Goal: Task Accomplishment & Management: Use online tool/utility

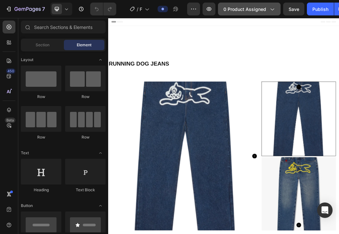
click at [272, 10] on icon "button" at bounding box center [273, 10] width 4 height 2
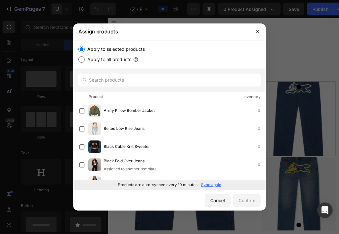
click at [211, 185] on p "Sync again" at bounding box center [211, 185] width 20 height 6
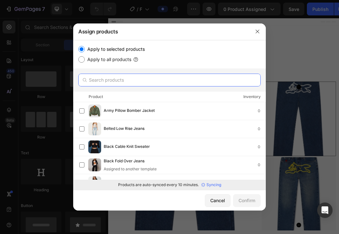
click at [154, 81] on input "text" at bounding box center [169, 80] width 183 height 13
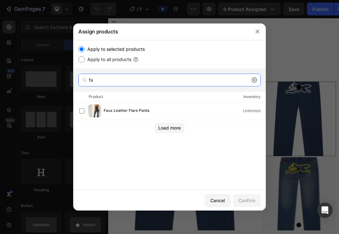
type input "f"
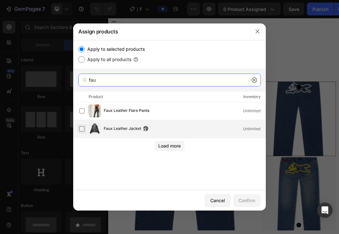
type input "fau"
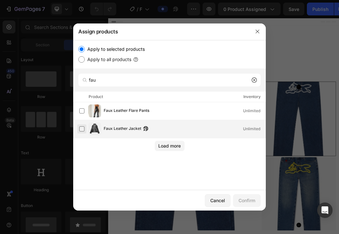
click at [85, 130] on label at bounding box center [81, 128] width 5 height 5
click at [243, 199] on div "Confirm" at bounding box center [247, 200] width 17 height 7
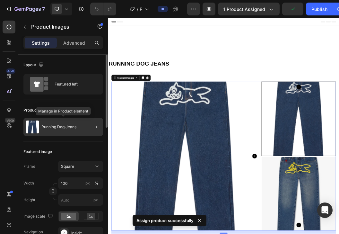
click at [56, 130] on div "Running Dog Jeans" at bounding box center [63, 127] width 80 height 18
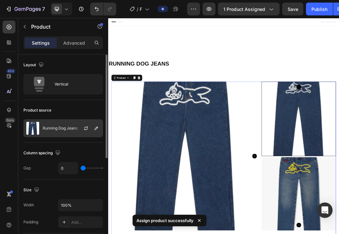
click at [61, 126] on p "Running Dog Jeans" at bounding box center [60, 128] width 35 height 4
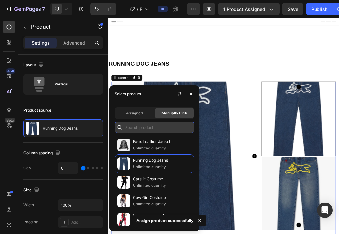
click at [152, 124] on input "text" at bounding box center [155, 127] width 80 height 12
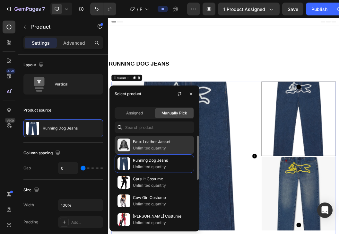
click at [141, 141] on p "Faux Leather Jacket" at bounding box center [162, 142] width 58 height 6
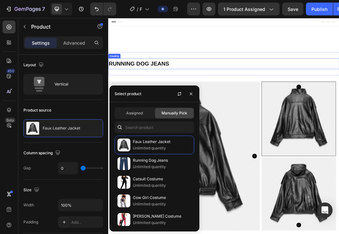
click at [187, 99] on h2 "RUNNING DOG JEANS" at bounding box center [301, 94] width 386 height 18
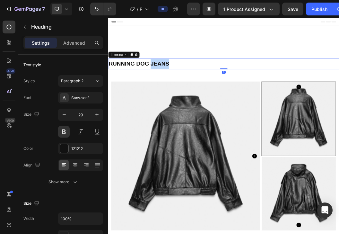
click at [187, 99] on h2 "RUNNING DOG JEANS" at bounding box center [301, 94] width 386 height 18
click at [187, 99] on p "RUNNING DOG JEANS" at bounding box center [301, 94] width 384 height 17
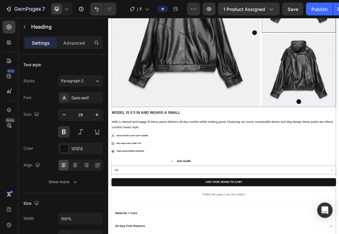
scroll to position [206, 0]
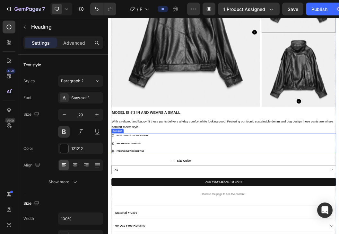
click at [226, 213] on div "MADE FROM ULTRA SOFT DENIM RELAXED AND COMFY FIT FREE WORLDWIDE SHIPPING" at bounding box center [300, 227] width 375 height 33
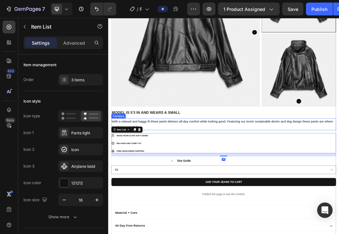
click at [208, 194] on p "With a relaxed and baggy fit these pants delivers all-day comfort while looking…" at bounding box center [301, 195] width 374 height 19
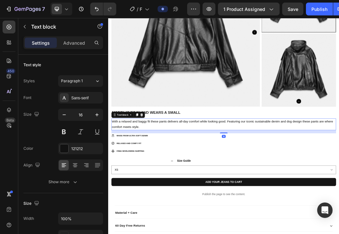
click at [203, 192] on p "With a relaxed and baggy fit these pants delivers all-day comfort while looking…" at bounding box center [301, 195] width 374 height 19
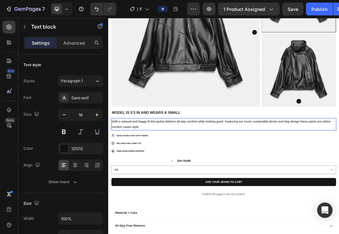
click at [296, 195] on p "With a relaxed and baggy fit this jacket delivers all-day comfort while looking…" at bounding box center [301, 195] width 374 height 19
drag, startPoint x: 390, startPoint y: 191, endPoint x: 377, endPoint y: 192, distance: 13.2
click at [339, 192] on p "With a relaxed and baggy fit this jacket delivers all-day comfort while looking…" at bounding box center [301, 195] width 374 height 19
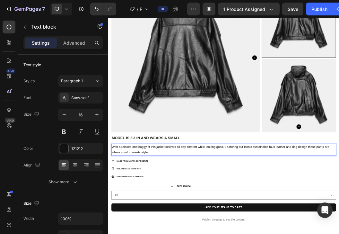
scroll to position [165, 0]
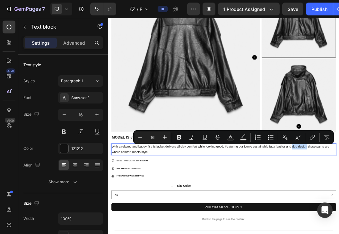
drag, startPoint x: 441, startPoint y: 232, endPoint x: 415, endPoint y: 232, distance: 25.7
click at [339, 232] on p "With a relaxed and baggy fit this jacket delivers all-day comfort while looking…" at bounding box center [301, 237] width 374 height 19
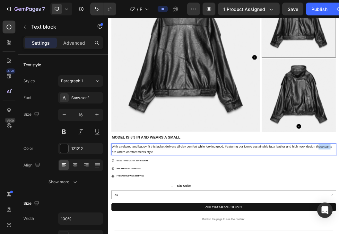
drag, startPoint x: 480, startPoint y: 233, endPoint x: 458, endPoint y: 233, distance: 21.9
click at [339, 233] on p "With a relaxed and baggy fit this jacket delivers all-day comfort while looking…" at bounding box center [301, 237] width 374 height 19
click at [339, 232] on p "With a relaxed and baggy fit this jacket delivers all-day comfort while looking…" at bounding box center [301, 237] width 374 height 19
drag, startPoint x: 480, startPoint y: 232, endPoint x: 486, endPoint y: 232, distance: 6.4
click at [339, 232] on p "With a relaxed and baggy fit this jacket delivers all-day comfort while looking…" at bounding box center [301, 237] width 374 height 19
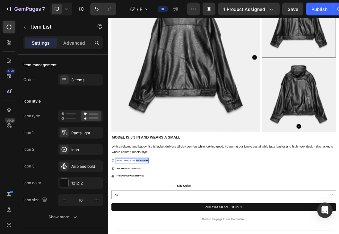
drag, startPoint x: 154, startPoint y: 256, endPoint x: 175, endPoint y: 256, distance: 20.3
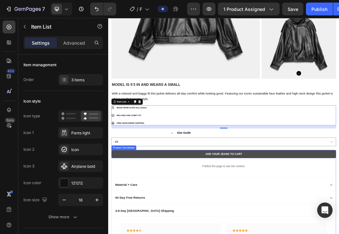
scroll to position [259, 0]
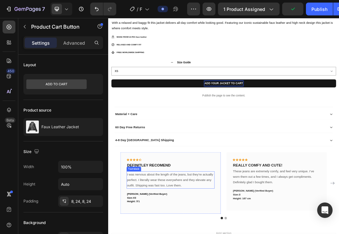
scroll to position [379, 0]
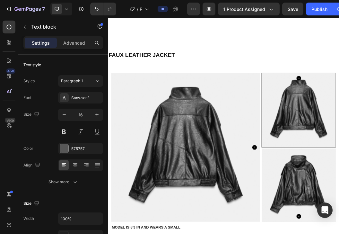
scroll to position [18, 0]
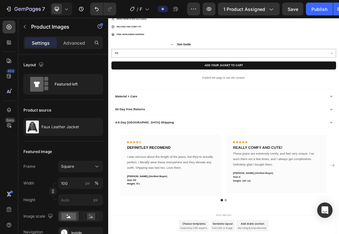
scroll to position [431, 0]
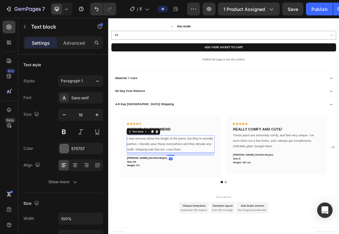
click at [213, 225] on p "I was nervous about the length of the jeans, but they’re actually perfect. I li…" at bounding box center [213, 229] width 146 height 28
click at [263, 234] on p "I was nervous about the length of the jeans, but they’re actually perfect. I li…" at bounding box center [213, 229] width 146 height 28
drag, startPoint x: 236, startPoint y: 220, endPoint x: 225, endPoint y: 220, distance: 11.0
click at [225, 220] on p "I was nervous about the length of the jeans, but they’re actually perfect. I li…" at bounding box center [213, 229] width 146 height 28
click at [210, 234] on p "I was nervous about the length of the sleeves, but they’re actually perfect. I …" at bounding box center [213, 229] width 146 height 28
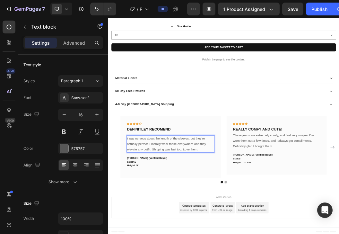
click at [269, 220] on p "I was nervous about the length of the sleeves, but they’re actually perfect. I …" at bounding box center [213, 229] width 146 height 28
click at [284, 219] on p "I was nervous about the length of the sleeves, but it fits actually perfect. I …" at bounding box center [213, 229] width 146 height 28
click at [282, 220] on p "I was nervous about the length of the sleeves, but it fits perfect. I literally…" at bounding box center [213, 229] width 146 height 28
click at [213, 231] on p "I was nervous about the length of the sleeves, but it fits perfectly. I literal…" at bounding box center [213, 229] width 146 height 28
click at [204, 228] on p "I was nervous about the length of the sleeves, but it fits perfectly. I literal…" at bounding box center [213, 229] width 146 height 28
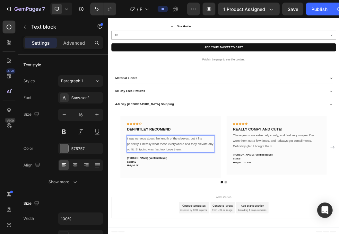
click at [206, 228] on p "I was nervous about the length of the sleeves, but it fits perfectly. I literal…" at bounding box center [213, 229] width 146 height 28
click at [266, 230] on p "I was nervous about the length of the sleeves, but it fits perfectly. I literal…" at bounding box center [213, 229] width 146 height 28
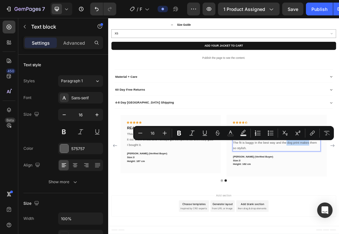
drag, startPoint x: 407, startPoint y: 226, endPoint x: 443, endPoint y: 229, distance: 36.8
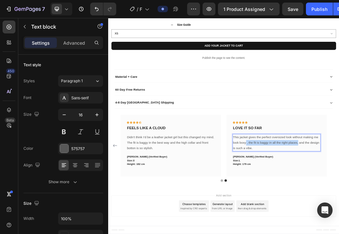
drag, startPoint x: 339, startPoint y: 227, endPoint x: 426, endPoint y: 228, distance: 86.8
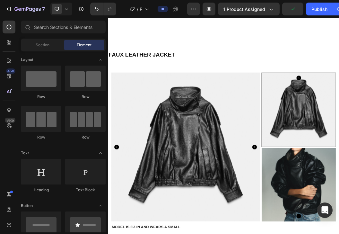
scroll to position [3, 0]
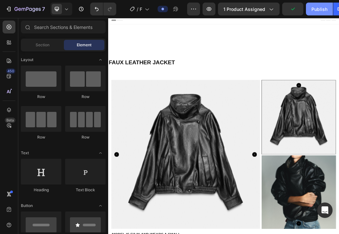
click at [314, 11] on div "Publish" at bounding box center [320, 9] width 16 height 7
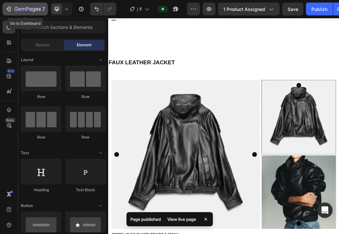
click at [5, 7] on button "7" at bounding box center [25, 9] width 45 height 13
